Goal: Task Accomplishment & Management: Use online tool/utility

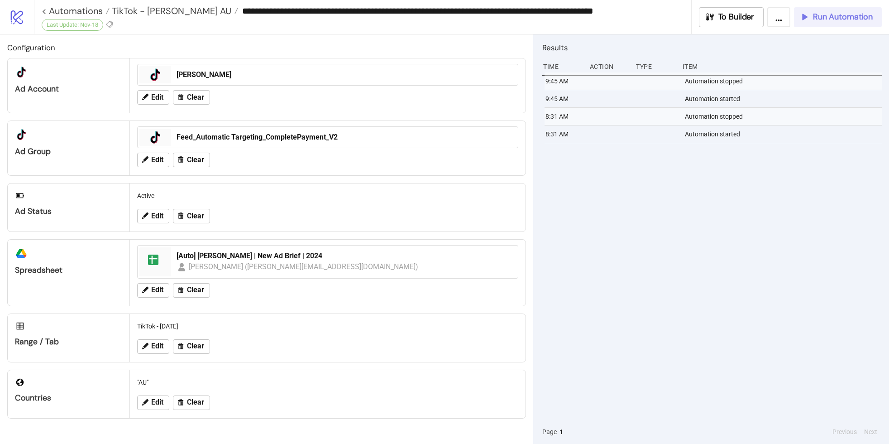
click at [862, 11] on button "Run Automation" at bounding box center [838, 17] width 88 height 20
click at [840, 17] on span "Run Automation" at bounding box center [843, 17] width 60 height 10
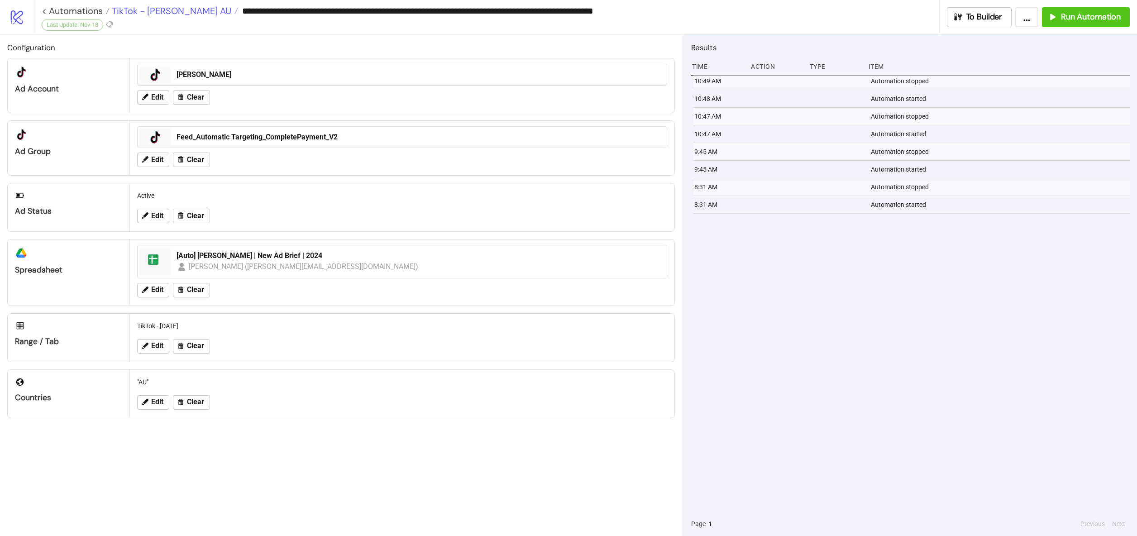
click at [147, 9] on span "TikTok - [PERSON_NAME] AU" at bounding box center [171, 11] width 122 height 12
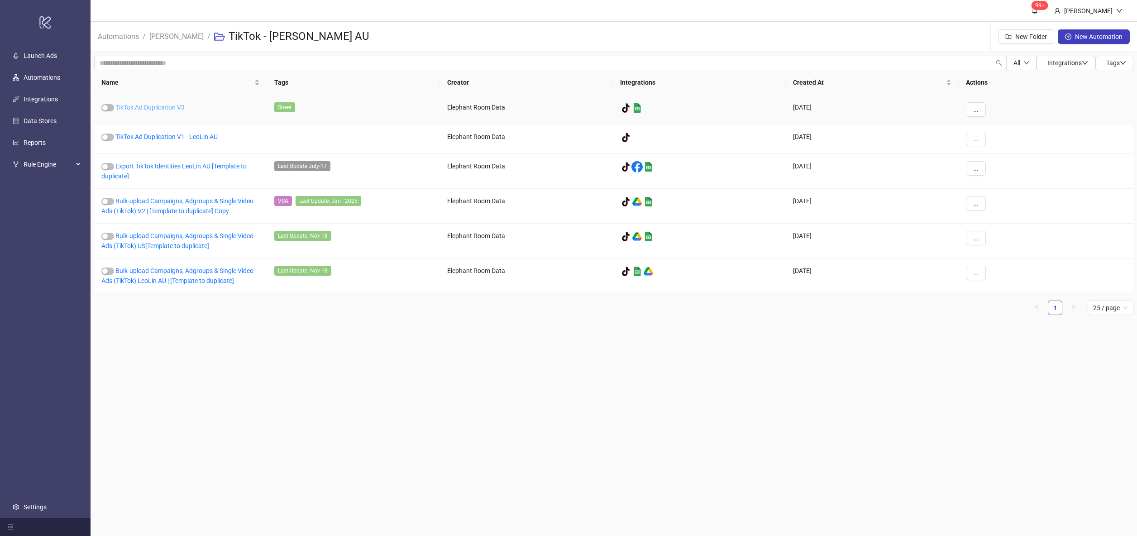
click at [151, 109] on link "TikTok Ad Duplication V3" at bounding box center [149, 107] width 69 height 7
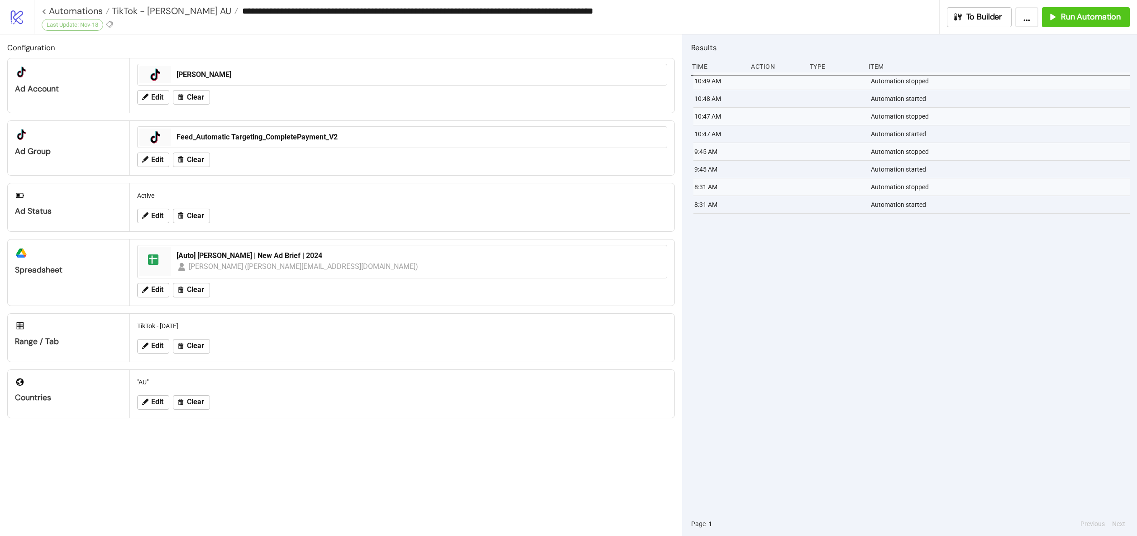
type input "**********"
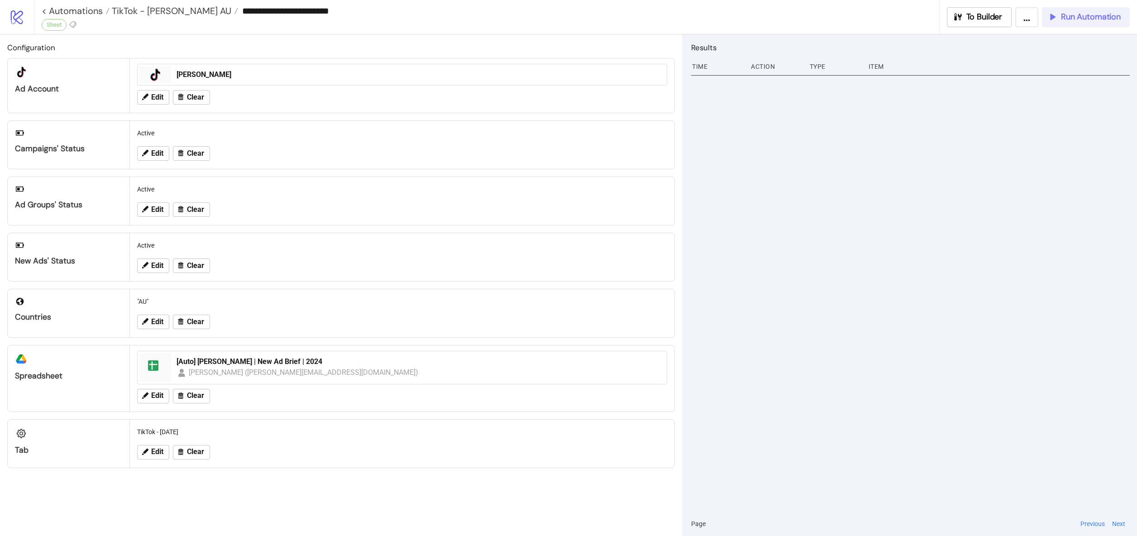
click at [889, 26] on button "Run Automation" at bounding box center [1086, 17] width 88 height 20
click at [889, 25] on button "Run Automation" at bounding box center [1086, 17] width 88 height 20
click at [889, 24] on div "To Builder ... Run Automation" at bounding box center [1038, 17] width 198 height 20
click at [889, 299] on div at bounding box center [910, 291] width 439 height 439
click at [889, 16] on icon "button" at bounding box center [1052, 17] width 9 height 9
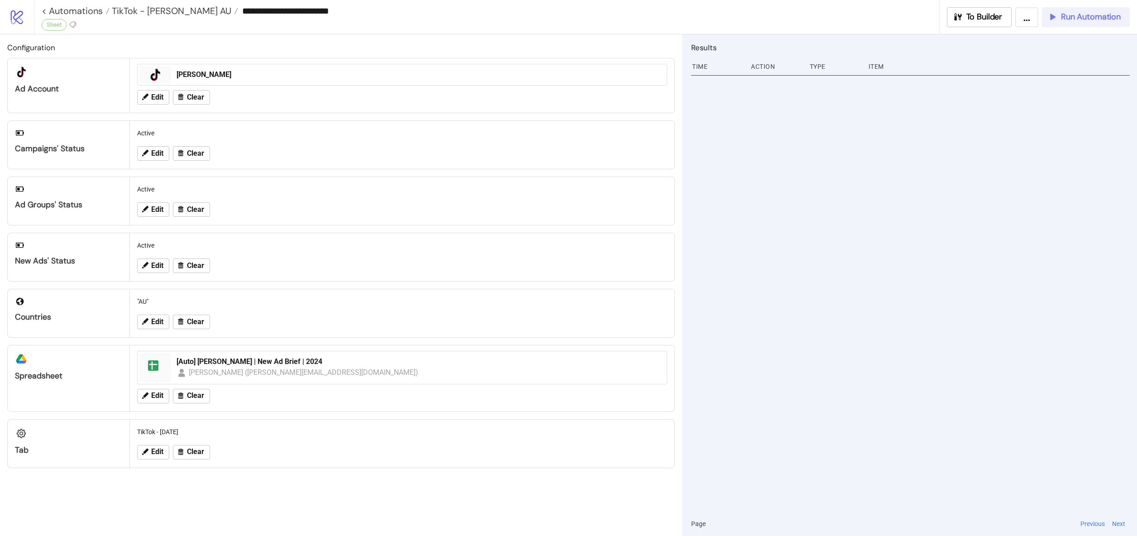
click at [889, 20] on span "Run Automation" at bounding box center [1091, 17] width 60 height 10
click at [889, 18] on span "Run Automation" at bounding box center [1091, 17] width 60 height 10
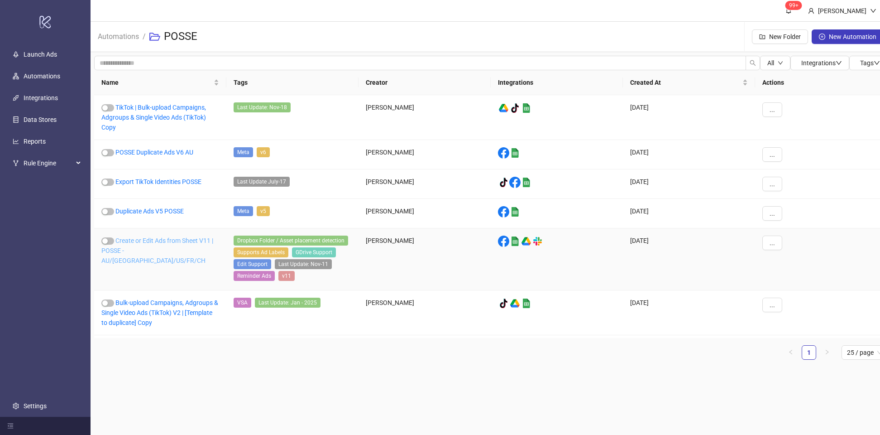
click at [149, 242] on link "Create or Edit Ads from Sheet V11 | POSSE - AU/UK/US/FR/CH" at bounding box center [157, 250] width 112 height 27
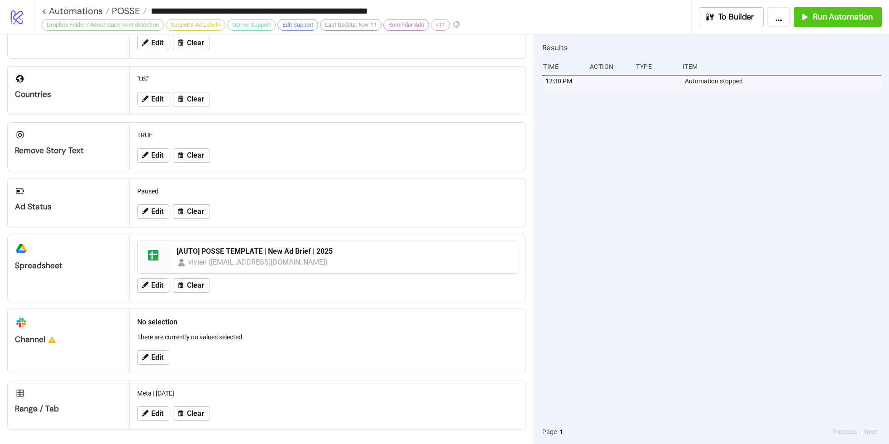
scroll to position [253, 0]
click at [861, 12] on span "Run Automation" at bounding box center [843, 17] width 60 height 10
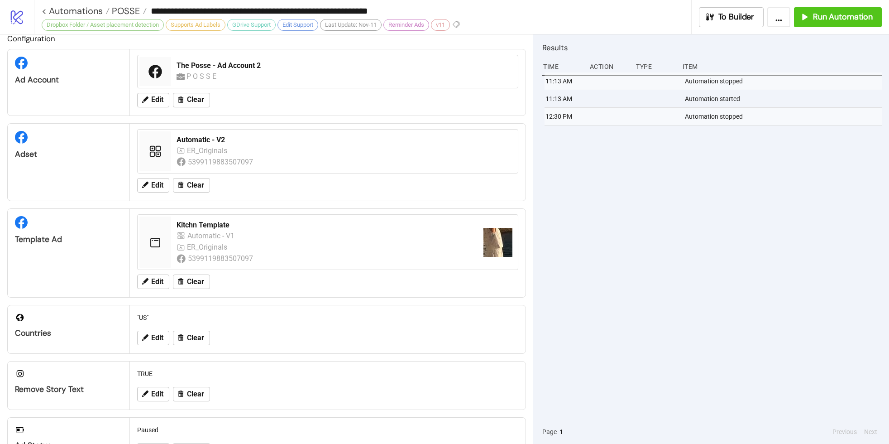
scroll to position [6, 0]
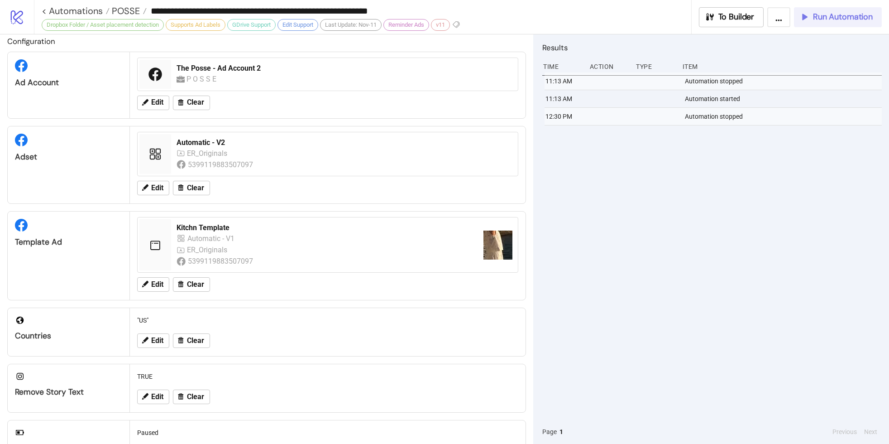
click at [823, 14] on span "Run Automation" at bounding box center [843, 17] width 60 height 10
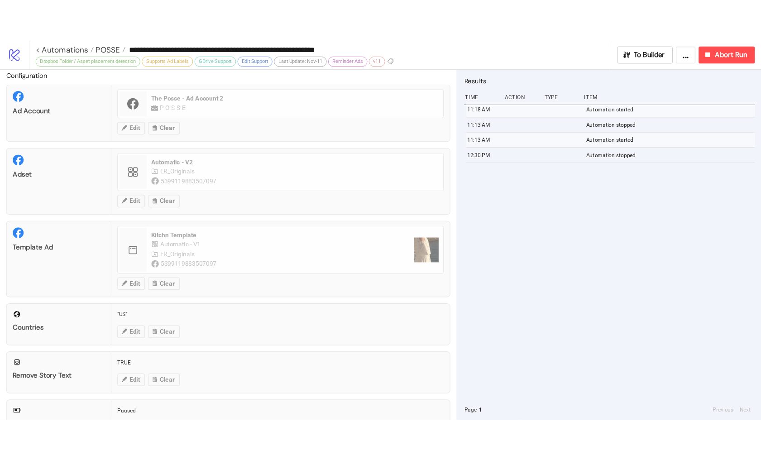
scroll to position [0, 0]
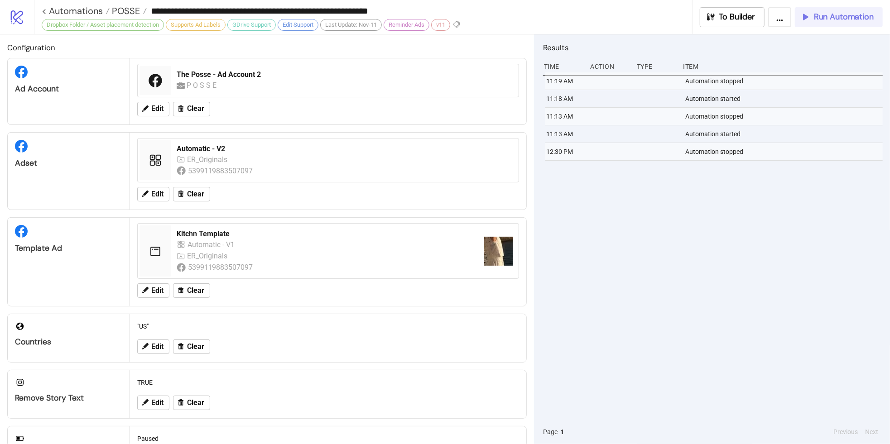
click at [834, 15] on span "Run Automation" at bounding box center [843, 17] width 60 height 10
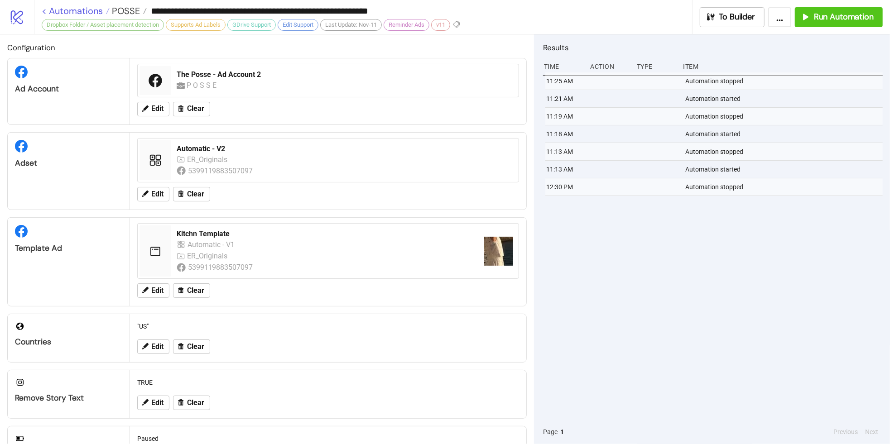
click at [91, 12] on link "< Automations" at bounding box center [76, 10] width 68 height 9
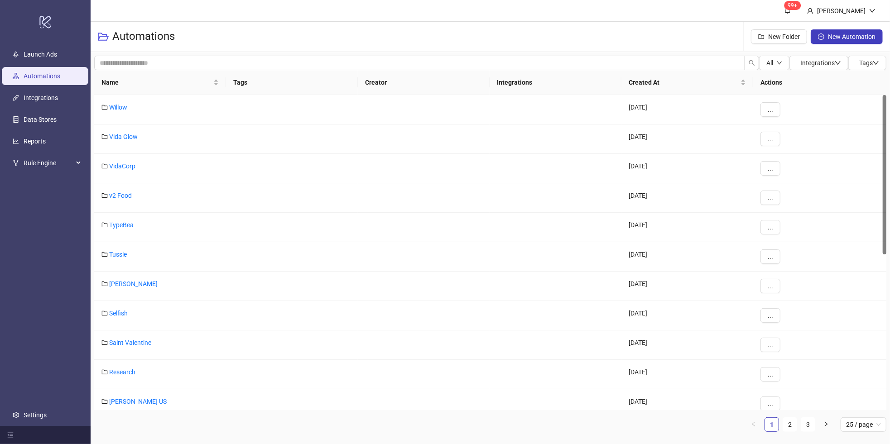
click at [111, 10] on header "99+ Hanna" at bounding box center [490, 11] width 799 height 22
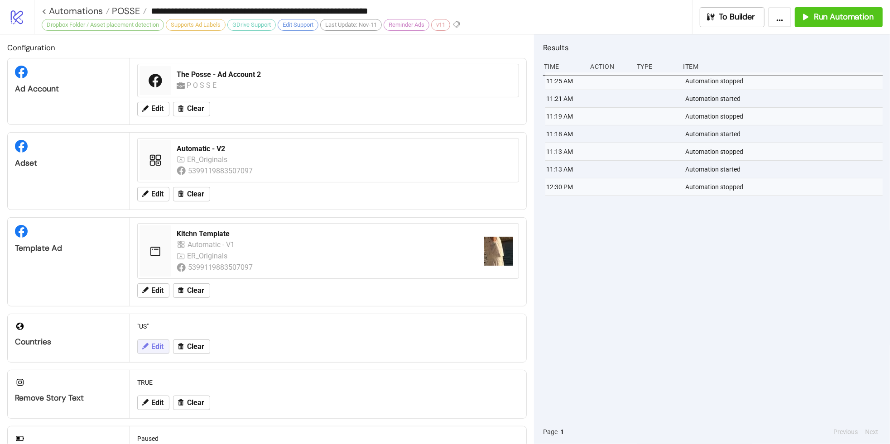
click at [155, 345] on span "Edit" at bounding box center [157, 347] width 12 height 8
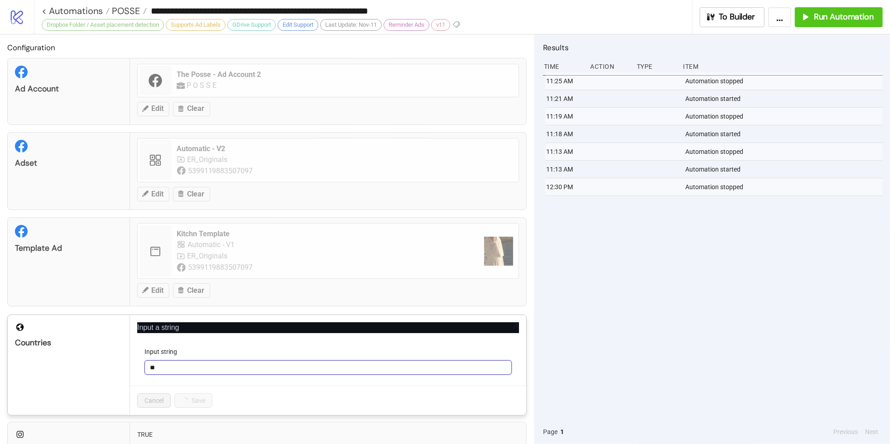
click at [194, 366] on input "**" at bounding box center [327, 367] width 367 height 14
type input "**"
click at [184, 400] on span "Save" at bounding box center [189, 400] width 14 height 7
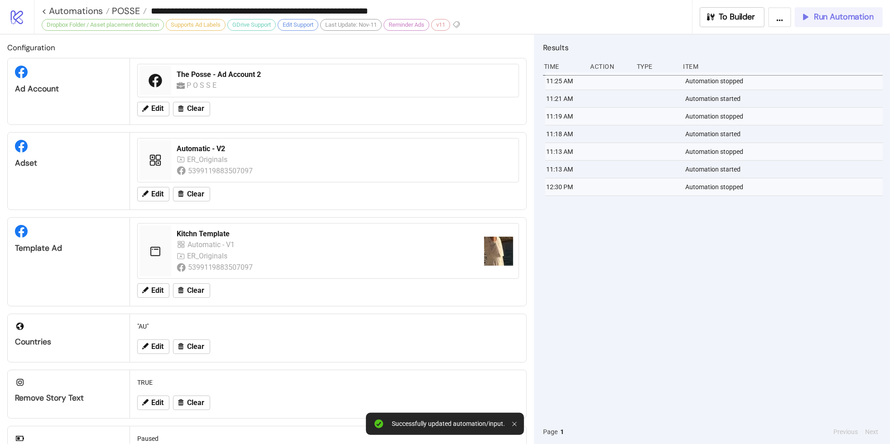
click at [868, 24] on button "Run Automation" at bounding box center [838, 17] width 88 height 20
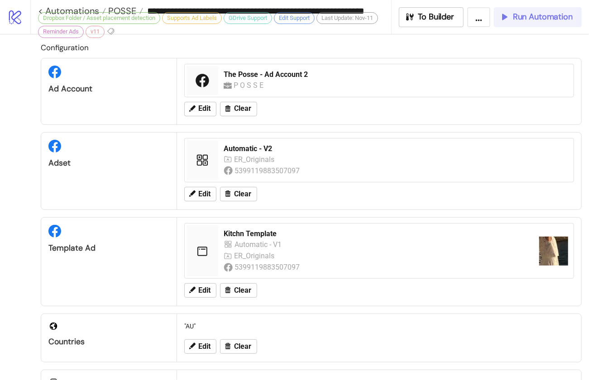
click at [554, 19] on span "Run Automation" at bounding box center [543, 17] width 60 height 10
